Goal: Find specific page/section: Find specific page/section

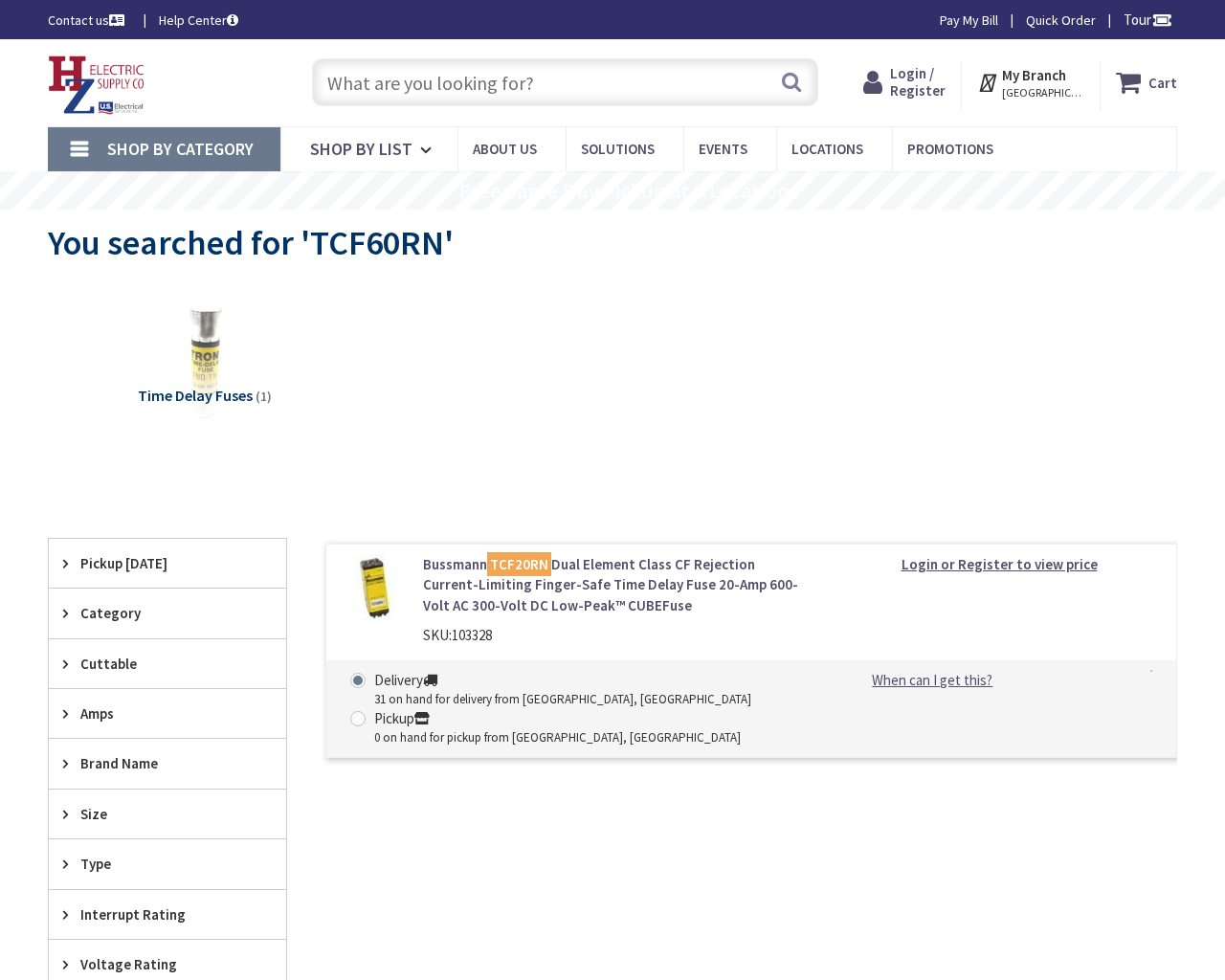
type input "Lone Tree Wy, Antioch, CA 94531, USA"
